Goal: Go to known website: Access a specific website the user already knows

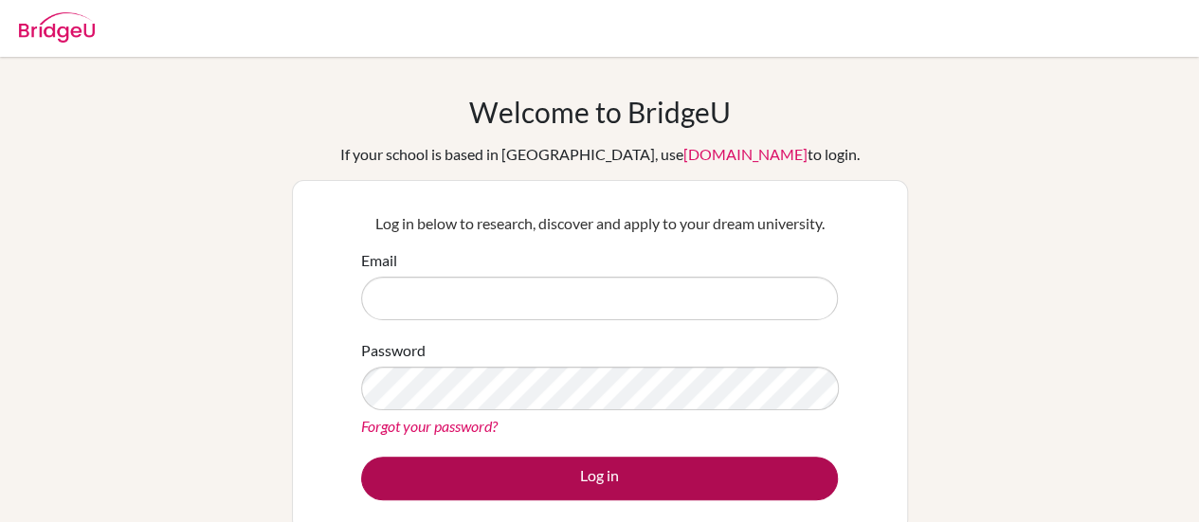
type input "[EMAIL_ADDRESS][DOMAIN_NAME]"
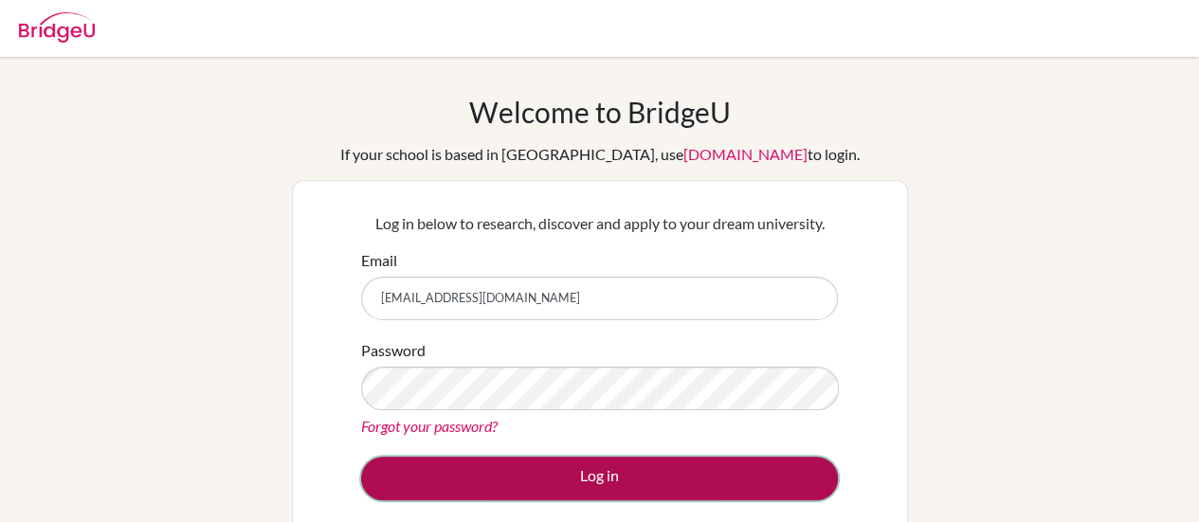
click at [637, 467] on button "Log in" at bounding box center [599, 479] width 477 height 44
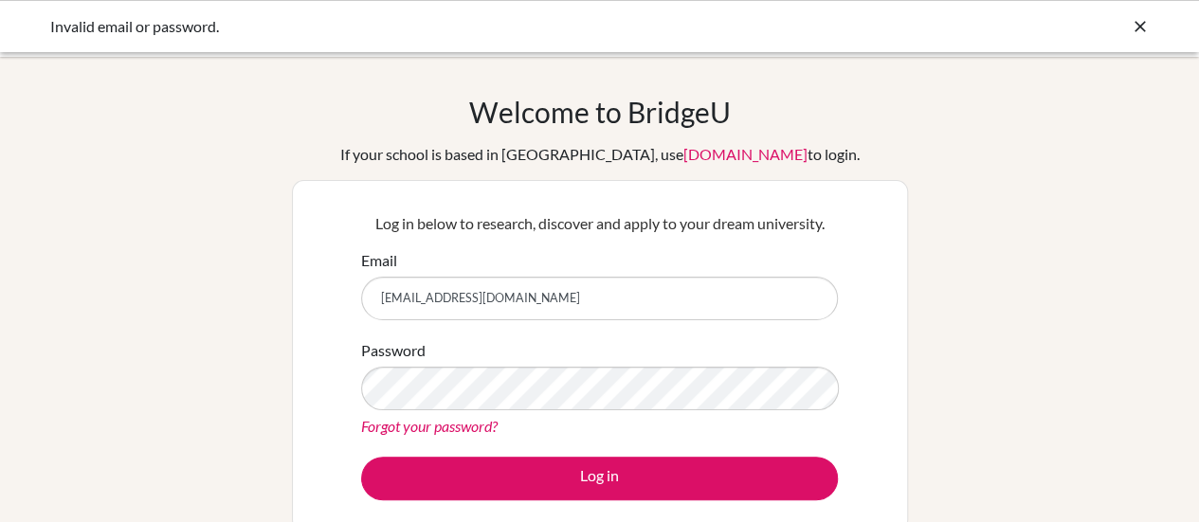
scroll to position [154, 0]
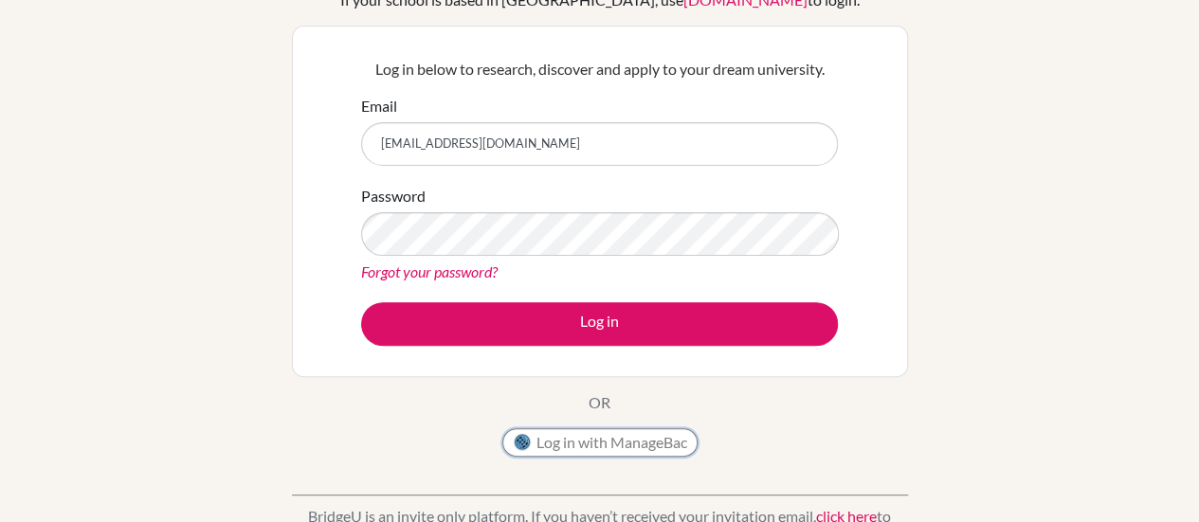
click at [622, 439] on button "Log in with ManageBac" at bounding box center [599, 442] width 195 height 28
